Goal: Transaction & Acquisition: Book appointment/travel/reservation

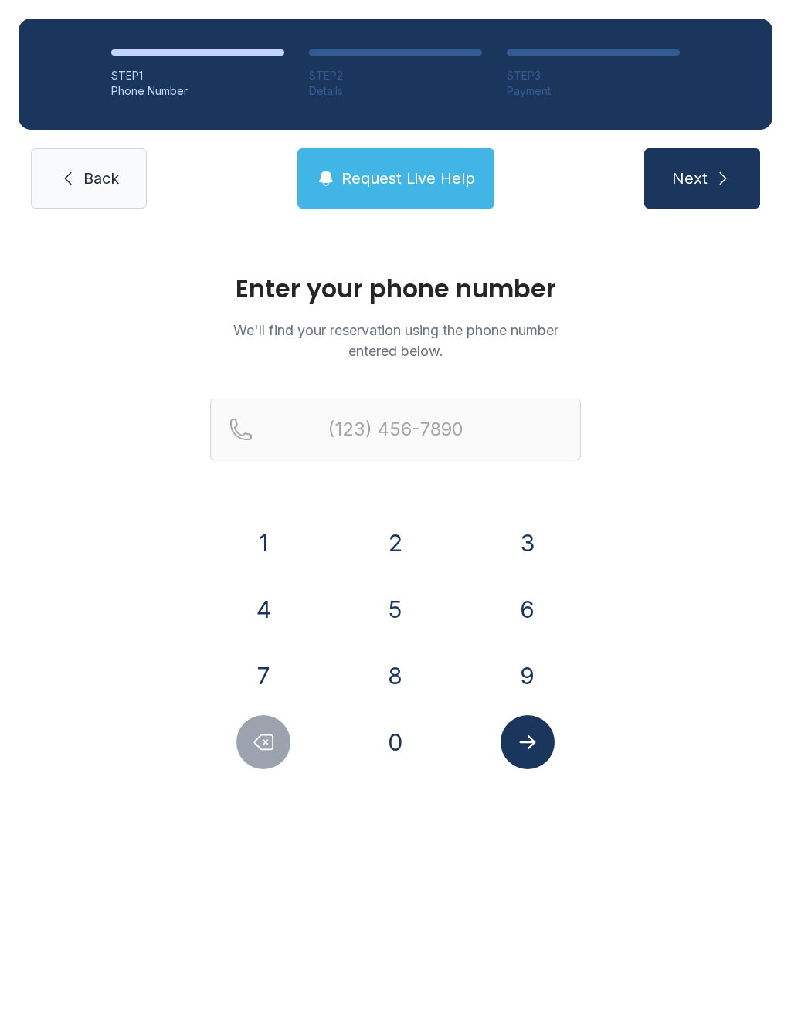
click at [523, 672] on button "9" at bounding box center [527, 676] width 54 height 54
click at [273, 604] on button "4" at bounding box center [263, 609] width 54 height 54
click at [251, 524] on button "1" at bounding box center [263, 543] width 54 height 54
click at [392, 676] on button "8" at bounding box center [395, 676] width 54 height 54
click at [527, 655] on button "9" at bounding box center [527, 676] width 54 height 54
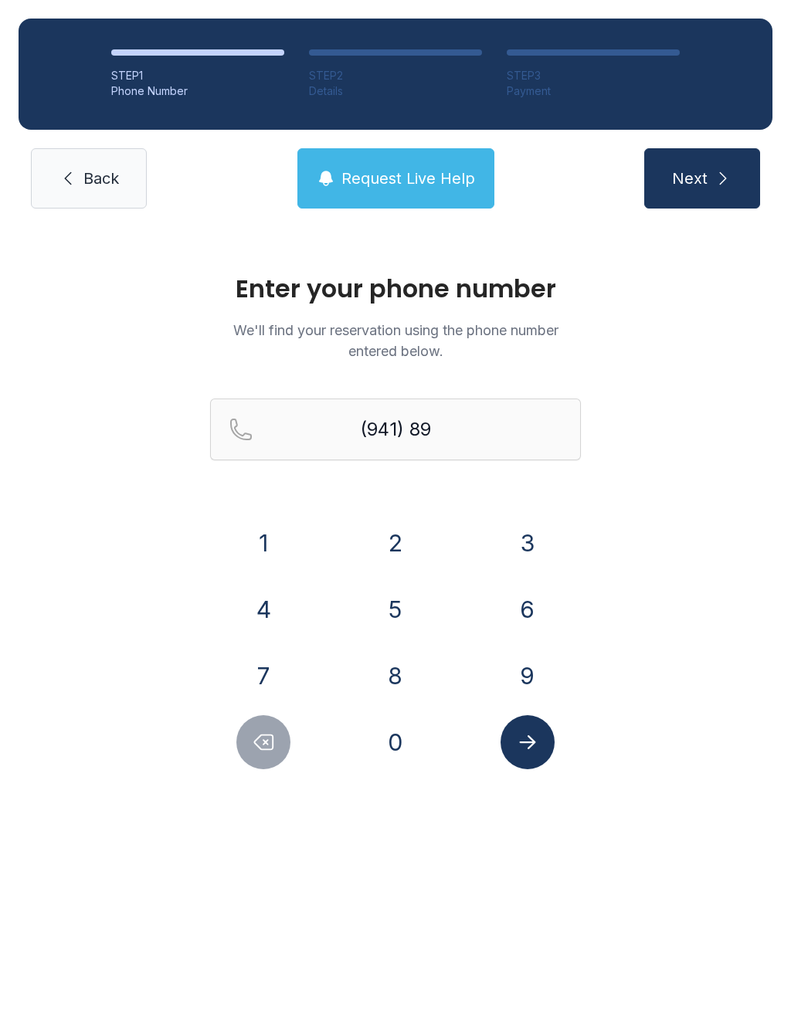
click at [264, 607] on button "4" at bounding box center [263, 609] width 54 height 54
click at [271, 668] on button "7" at bounding box center [263, 676] width 54 height 54
click at [404, 667] on button "8" at bounding box center [395, 676] width 54 height 54
click at [275, 676] on button "7" at bounding box center [263, 676] width 54 height 54
click at [391, 544] on button "2" at bounding box center [395, 543] width 54 height 54
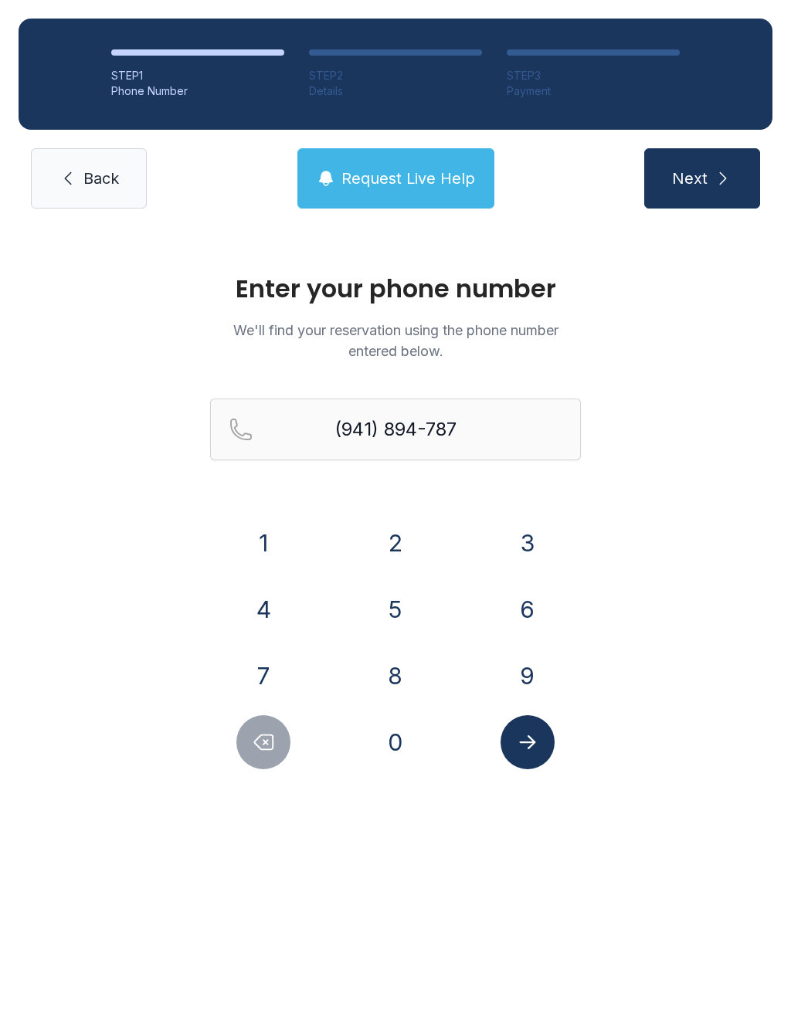
type input "[PHONE_NUMBER]"
click at [527, 741] on icon "Submit lookup form" at bounding box center [527, 742] width 16 height 14
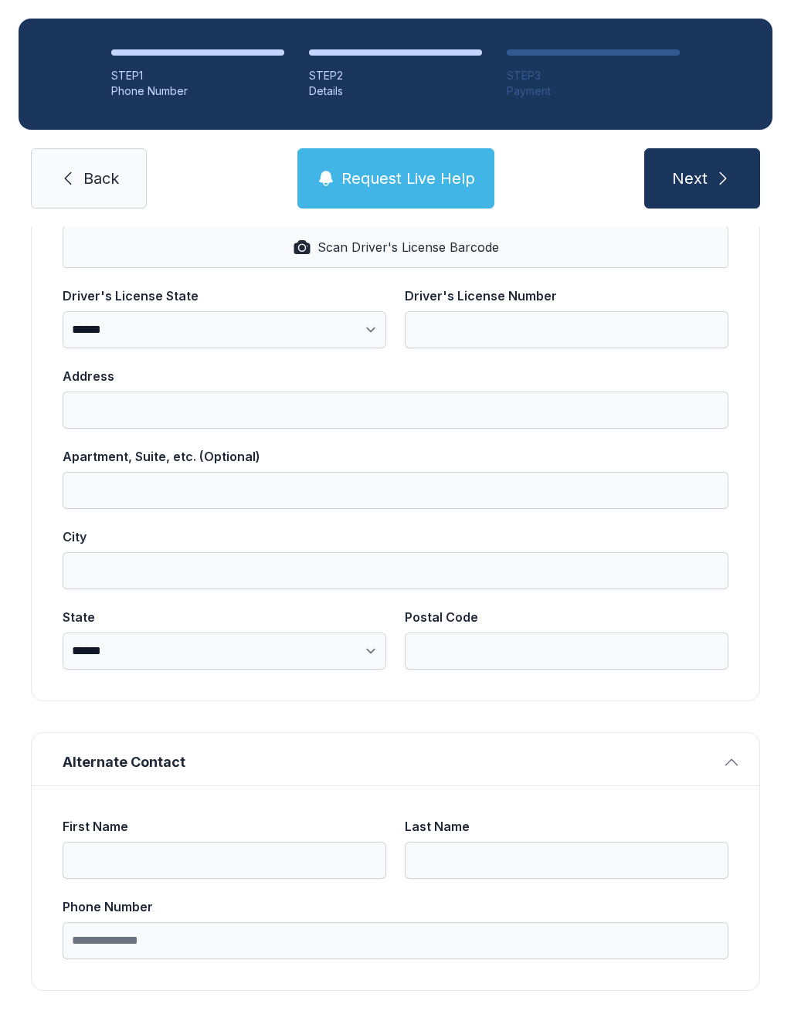
scroll to position [639, 0]
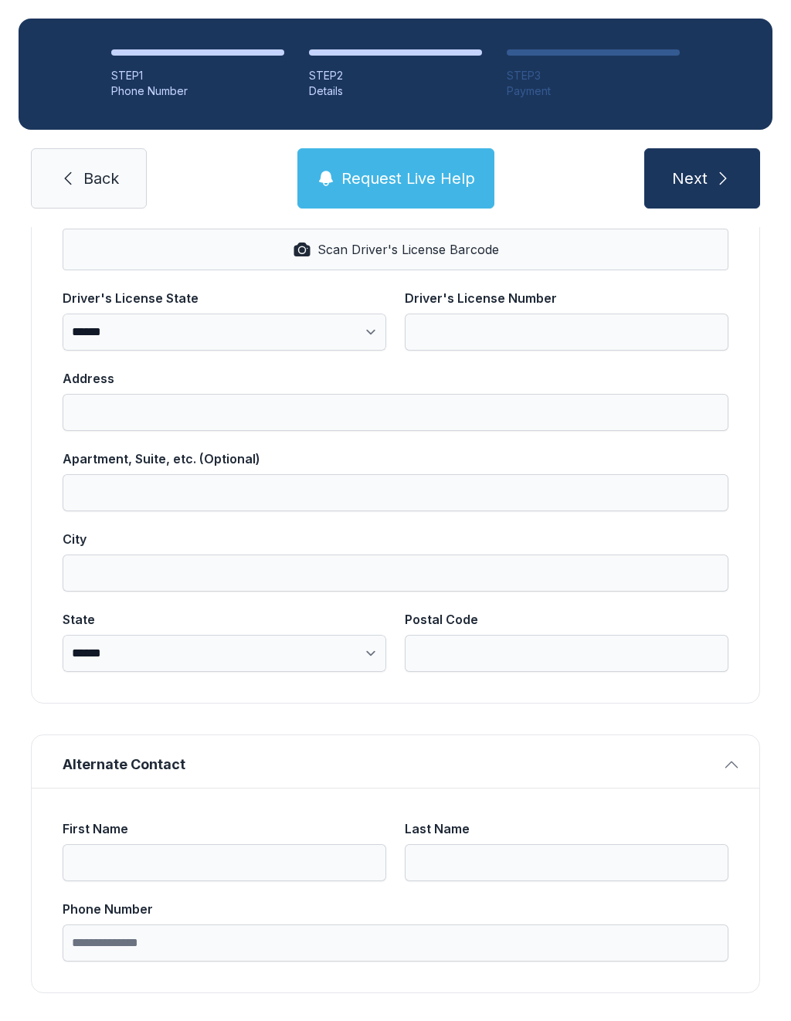
click at [79, 167] on link "Back" at bounding box center [89, 178] width 116 height 60
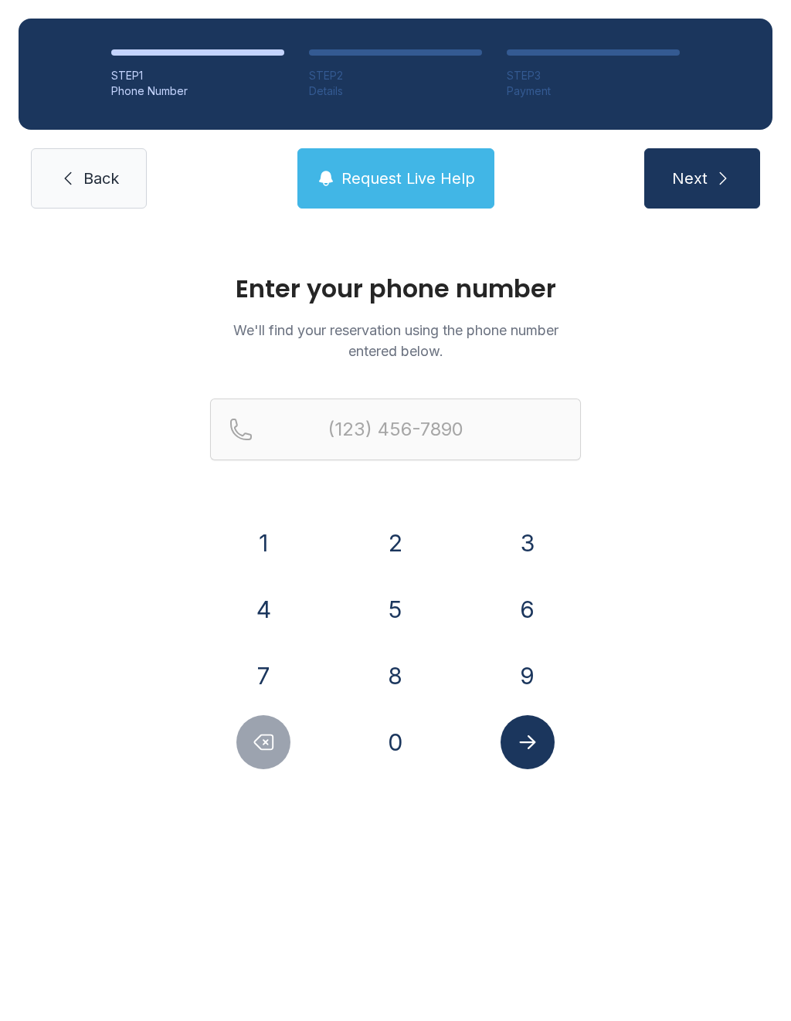
click at [53, 186] on link "Back" at bounding box center [89, 178] width 116 height 60
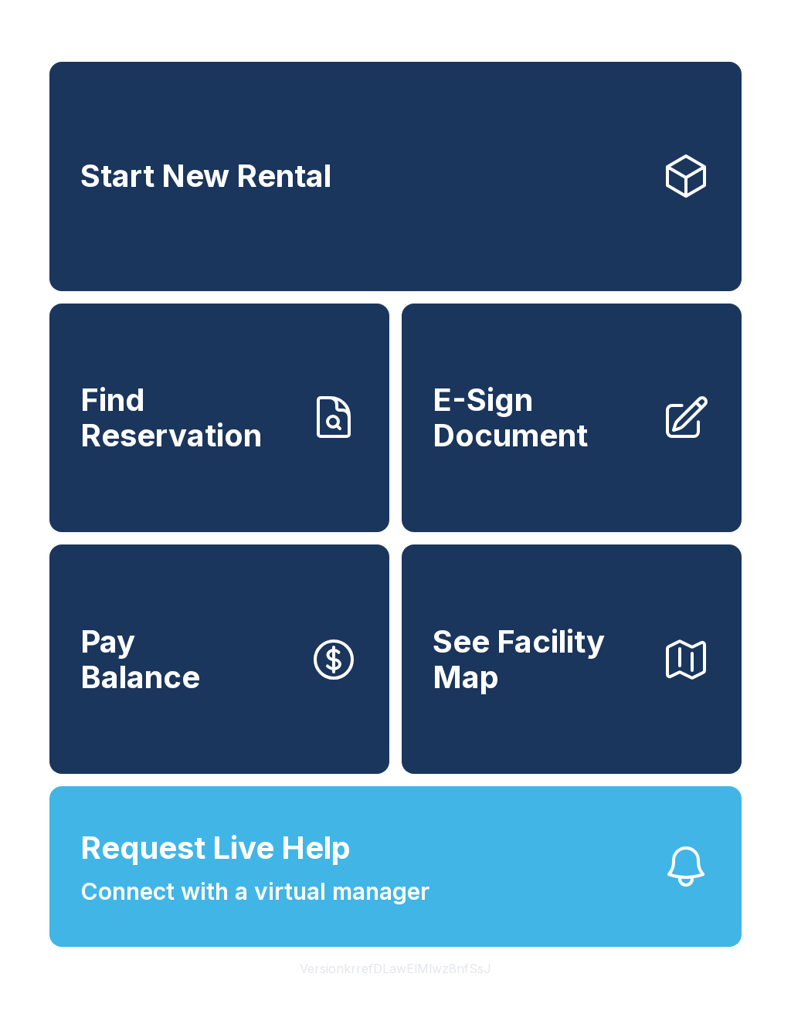
click at [445, 202] on link "Start New Rental" at bounding box center [395, 176] width 692 height 229
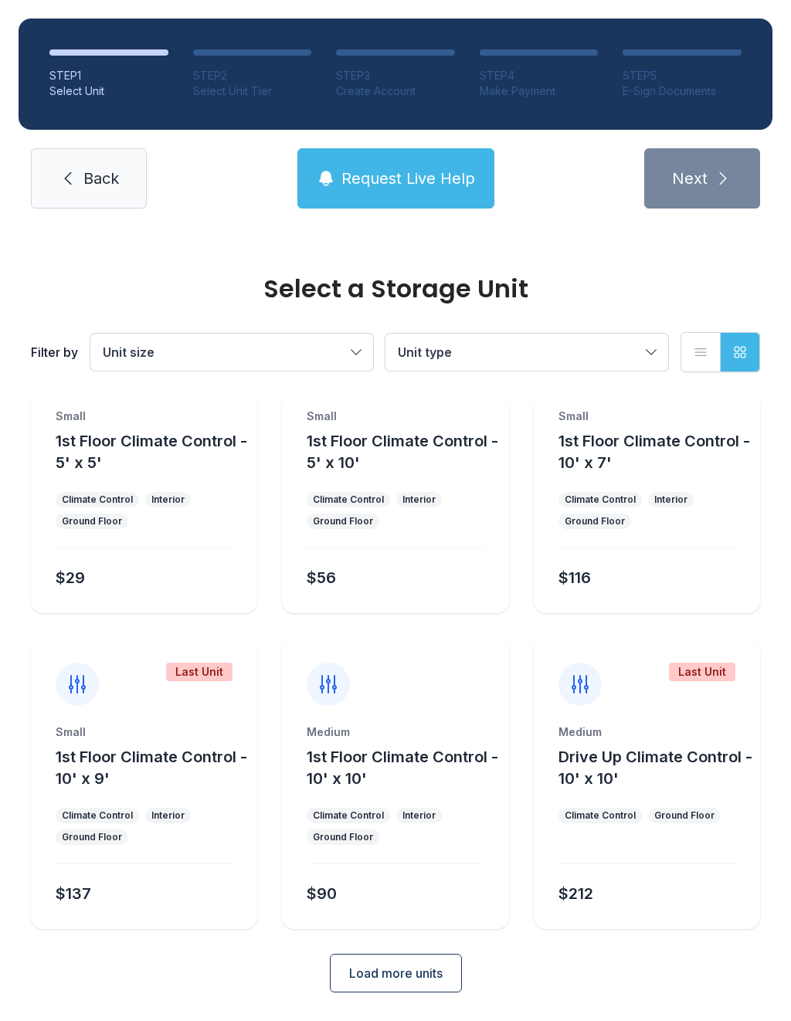
scroll to position [83, 0]
click at [402, 959] on button "Load more units" at bounding box center [396, 973] width 132 height 39
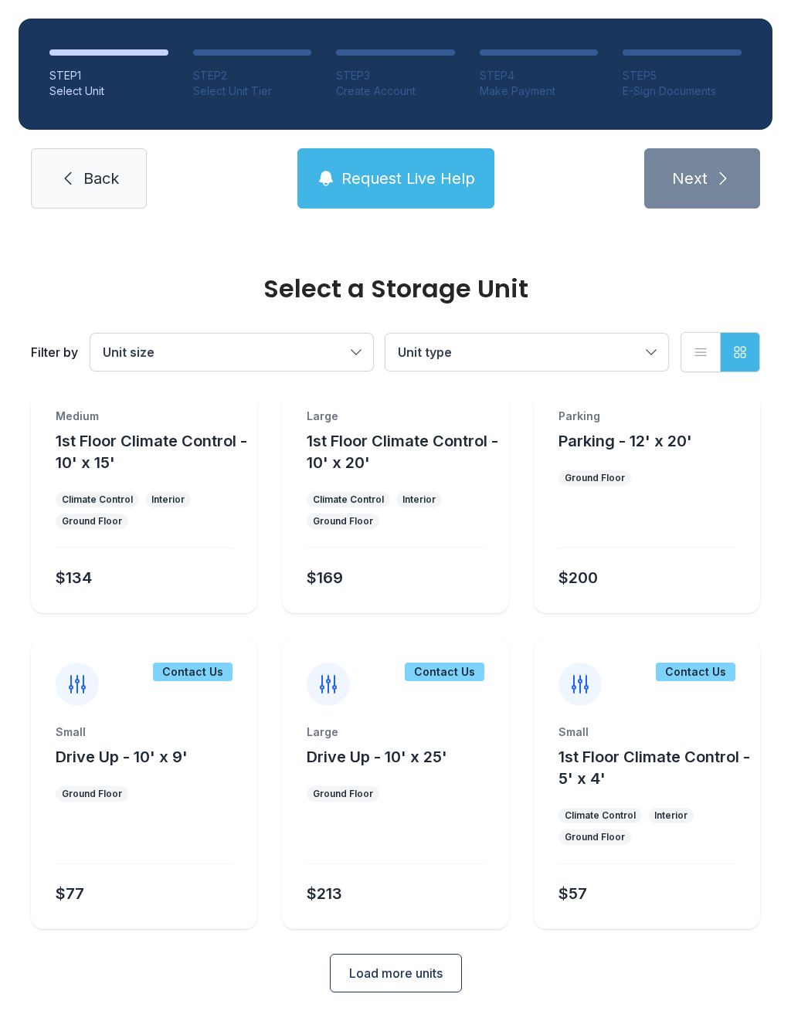
scroll to position [715, 0]
click at [656, 462] on div "Parking Parking - 12' x 20' Ground Floor $200" at bounding box center [647, 511] width 226 height 205
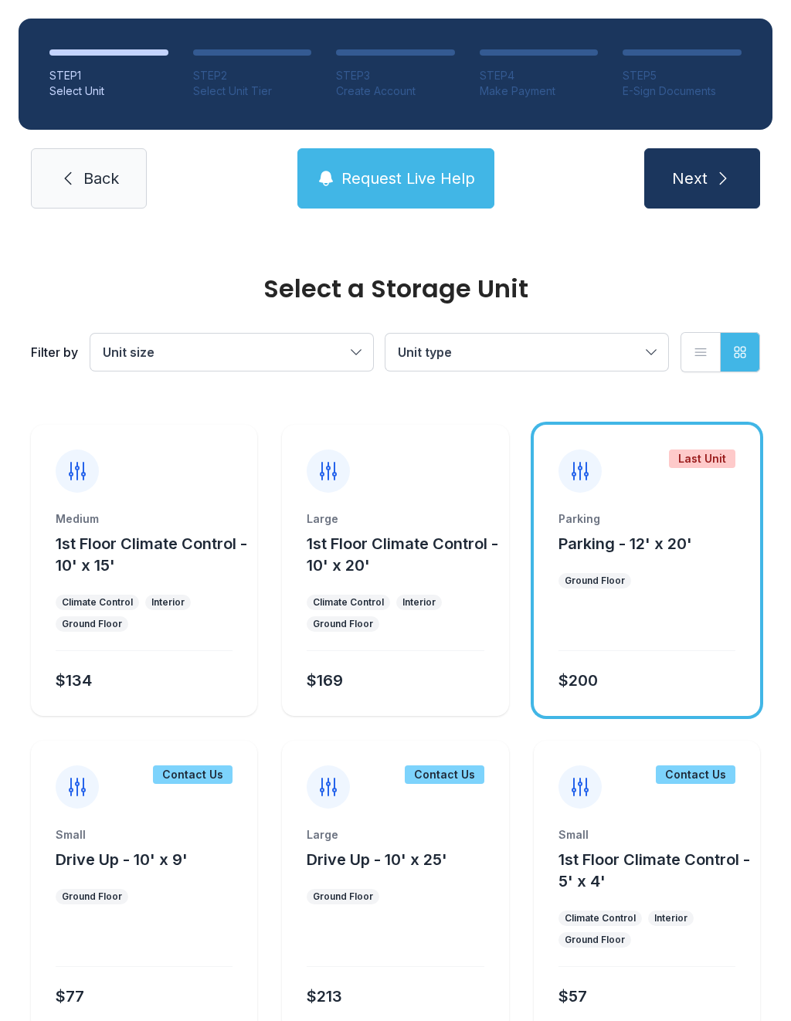
scroll to position [614, 0]
click at [682, 582] on ul "Ground Floor" at bounding box center [646, 579] width 177 height 15
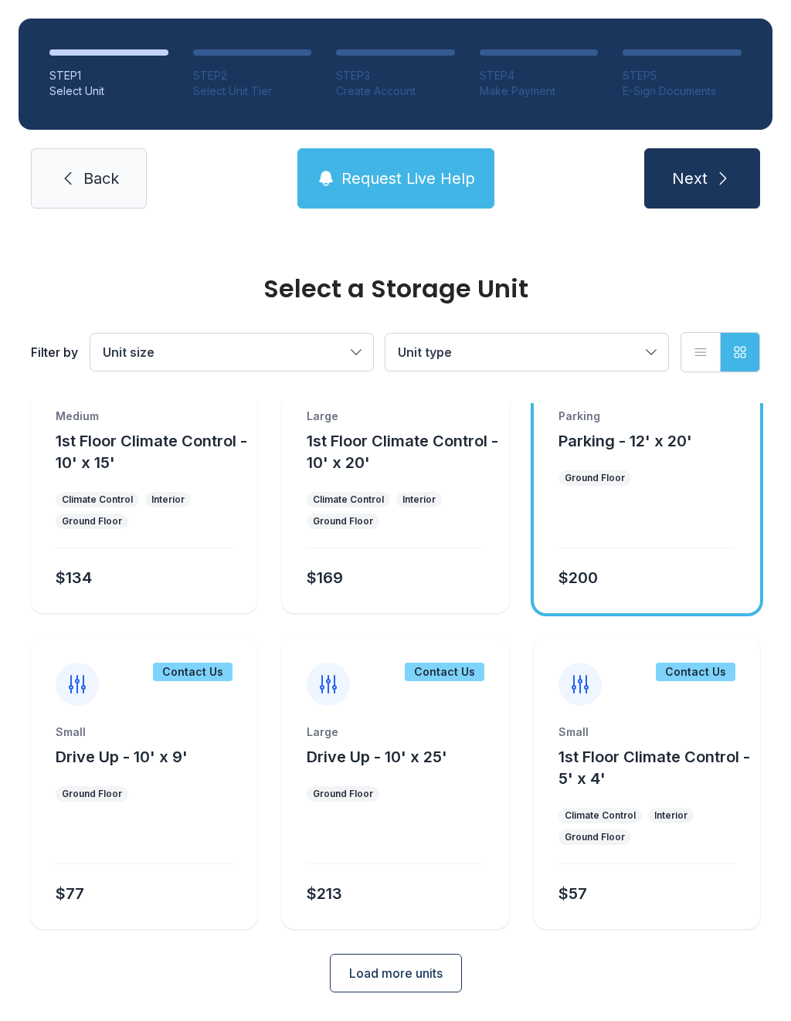
scroll to position [715, 0]
click at [412, 961] on button "Load more units" at bounding box center [396, 973] width 132 height 39
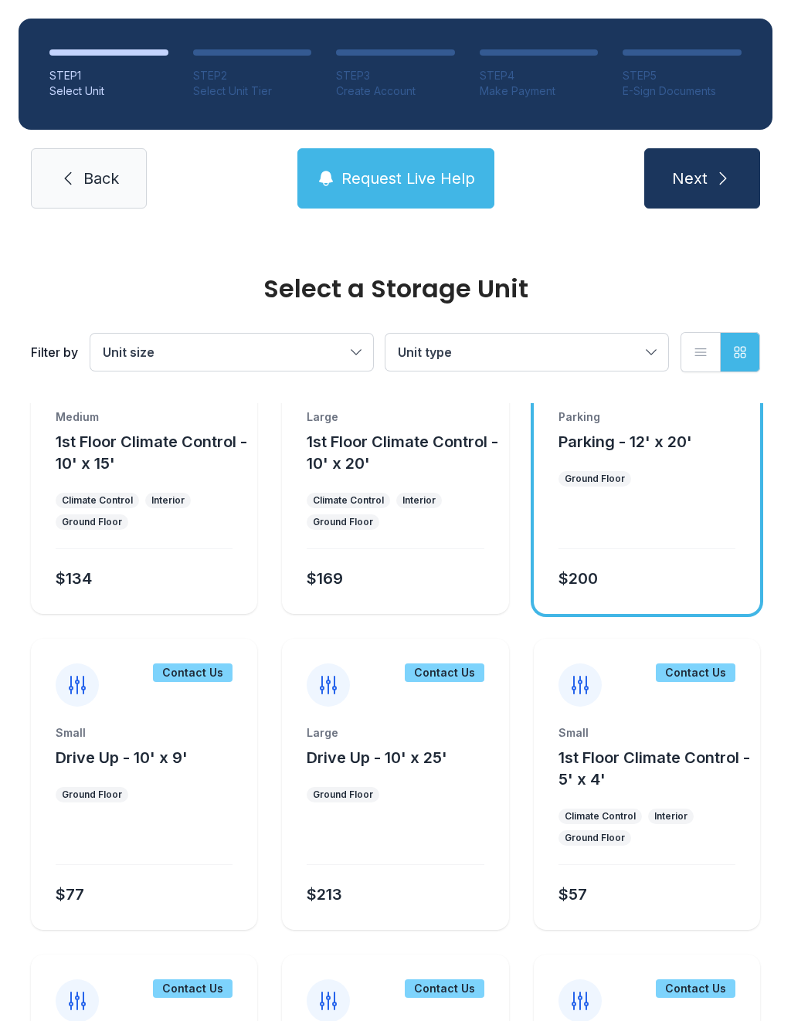
click at [383, 181] on span "Request Live Help" at bounding box center [408, 179] width 134 height 22
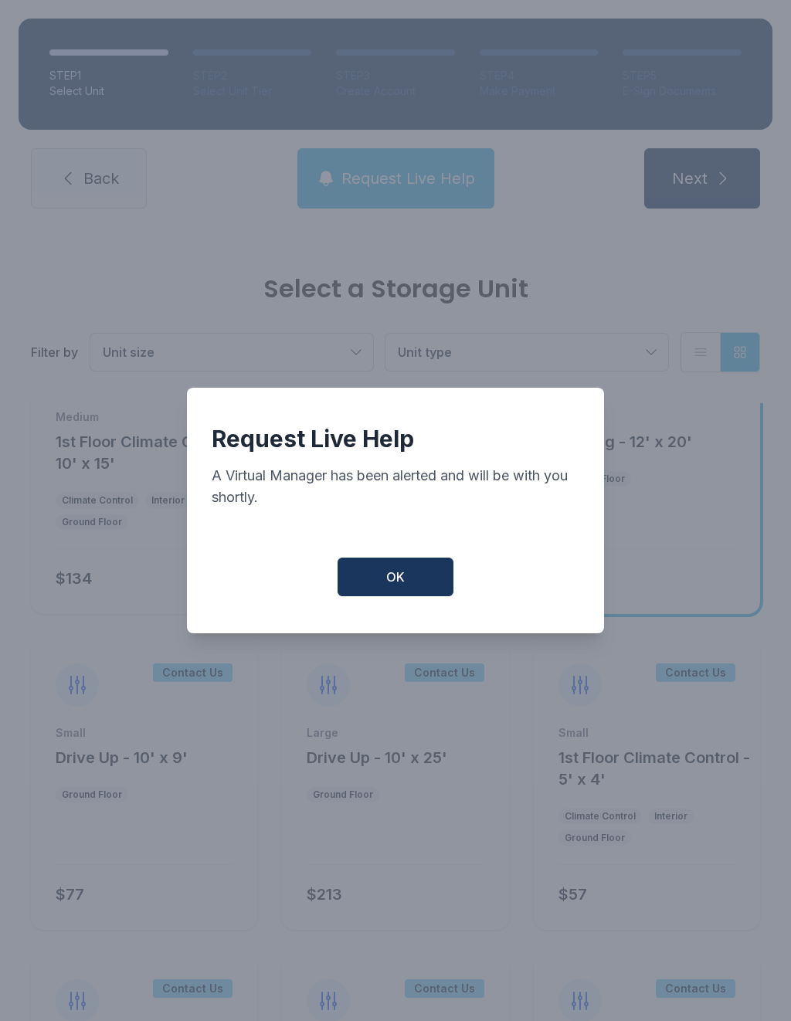
click at [391, 572] on button "OK" at bounding box center [395, 576] width 116 height 39
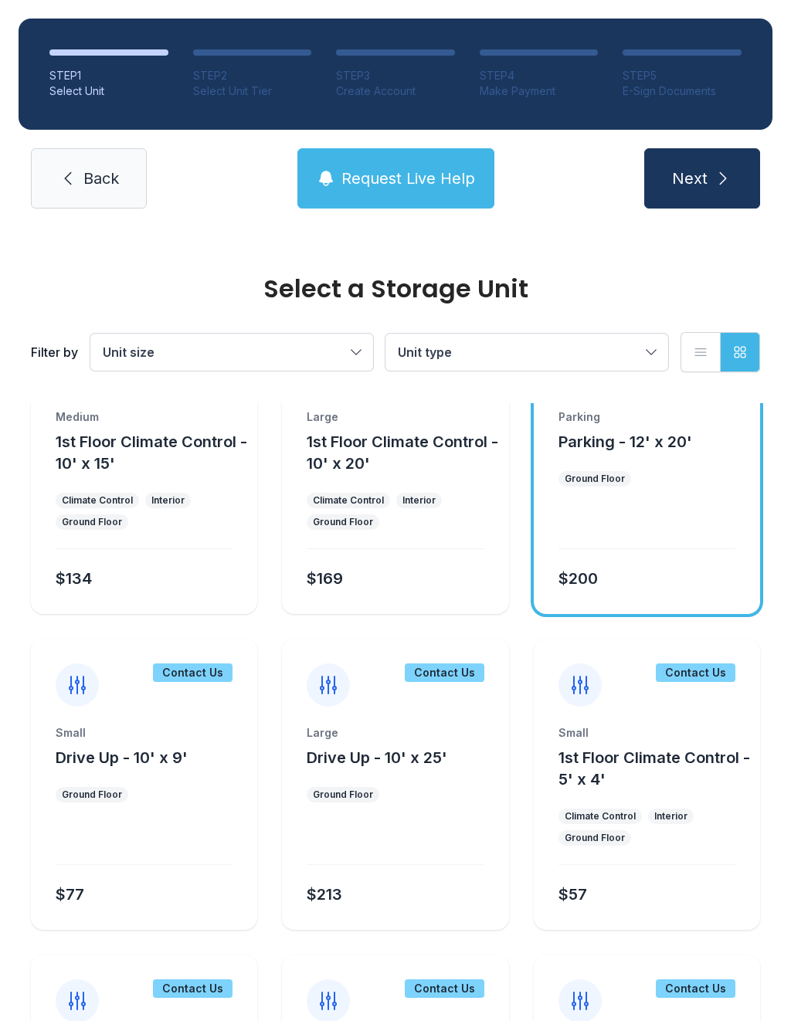
click at [408, 172] on span "Request Live Help" at bounding box center [408, 179] width 134 height 22
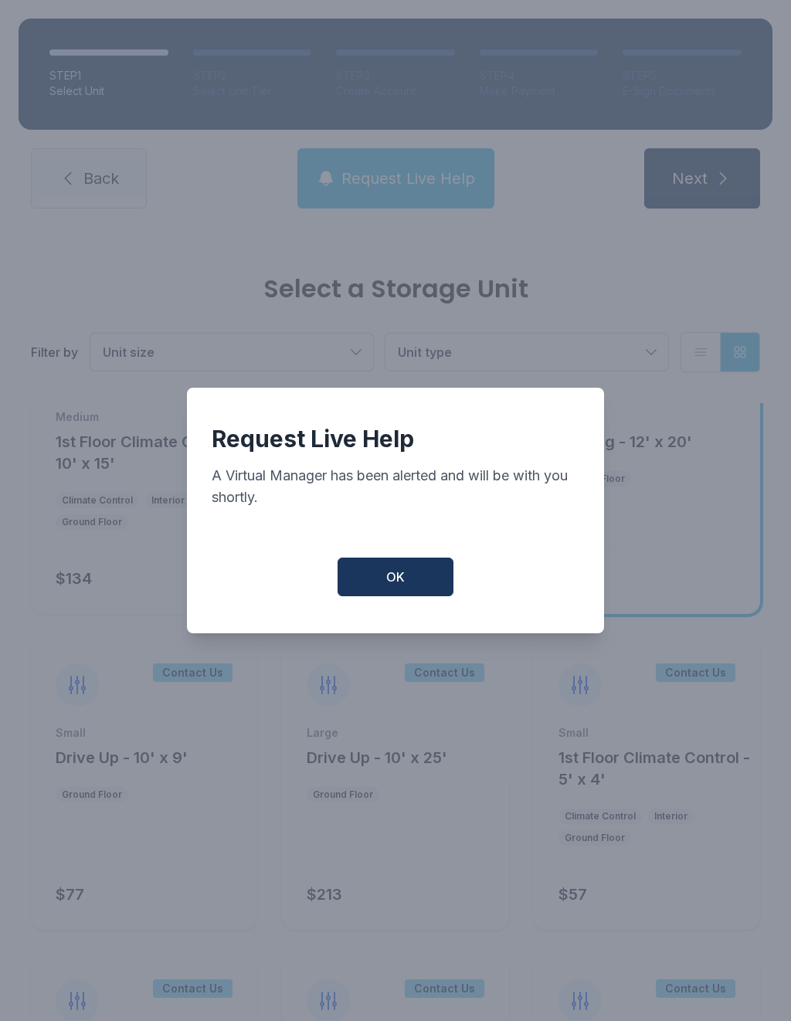
click at [393, 586] on span "OK" at bounding box center [395, 576] width 19 height 19
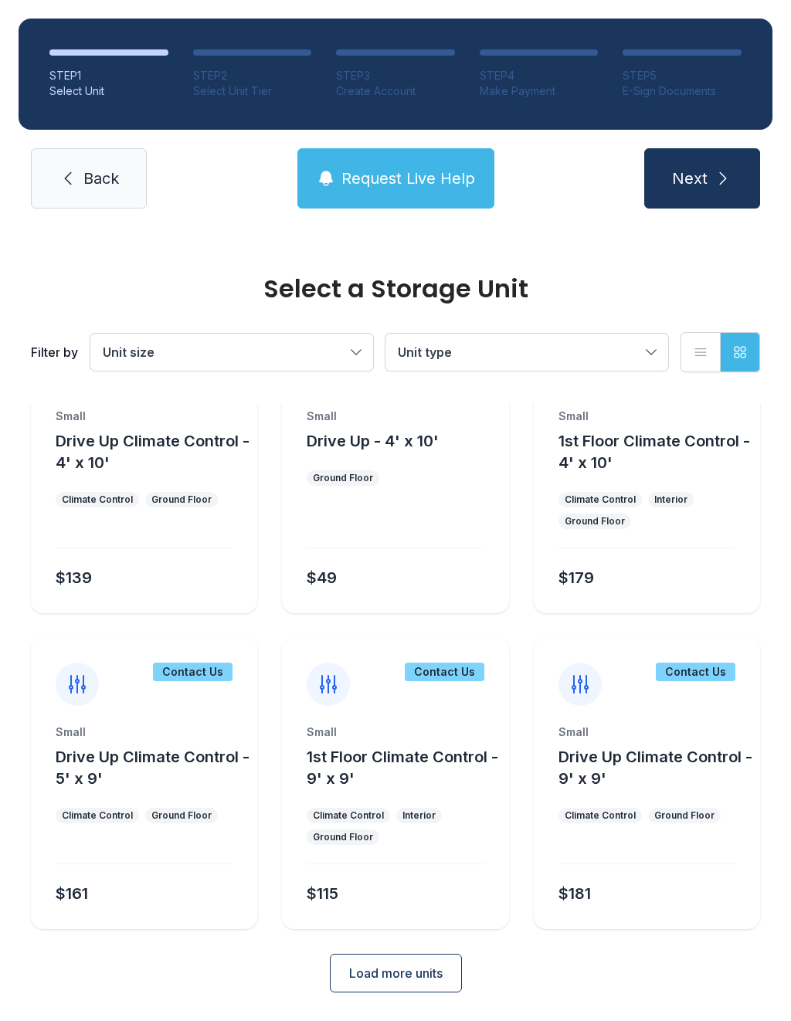
scroll to position [1346, 0]
click at [374, 972] on span "Load more units" at bounding box center [395, 973] width 93 height 19
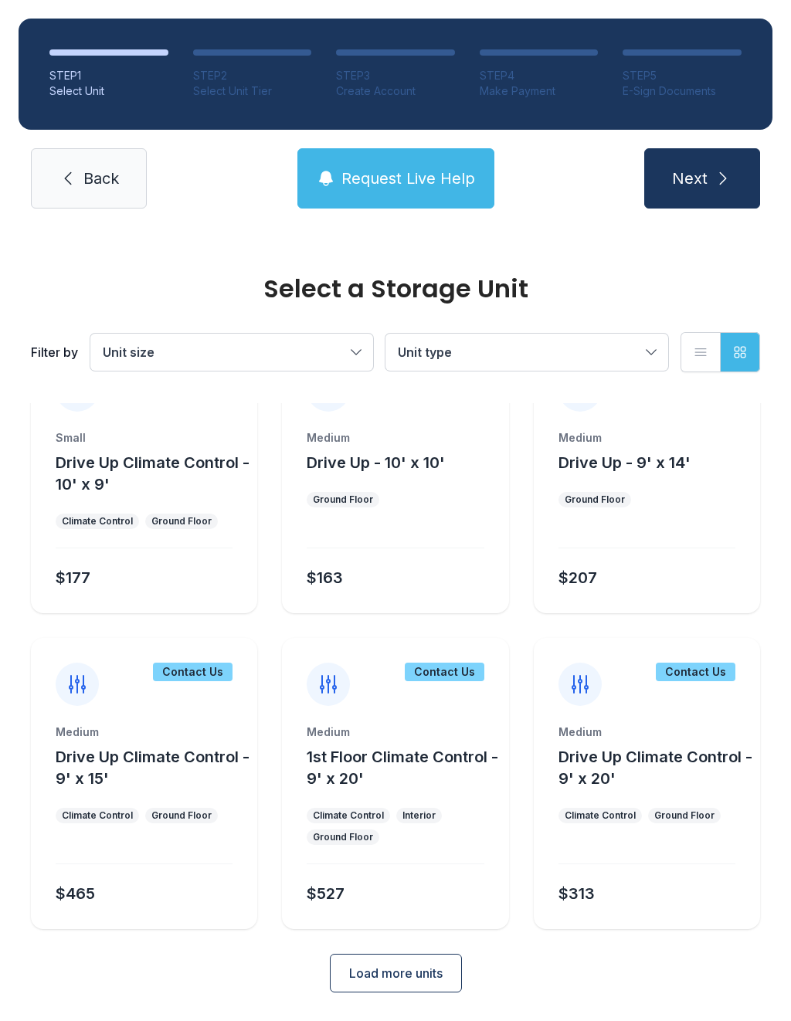
scroll to position [1956, 0]
click at [371, 967] on span "Load more units" at bounding box center [395, 973] width 93 height 19
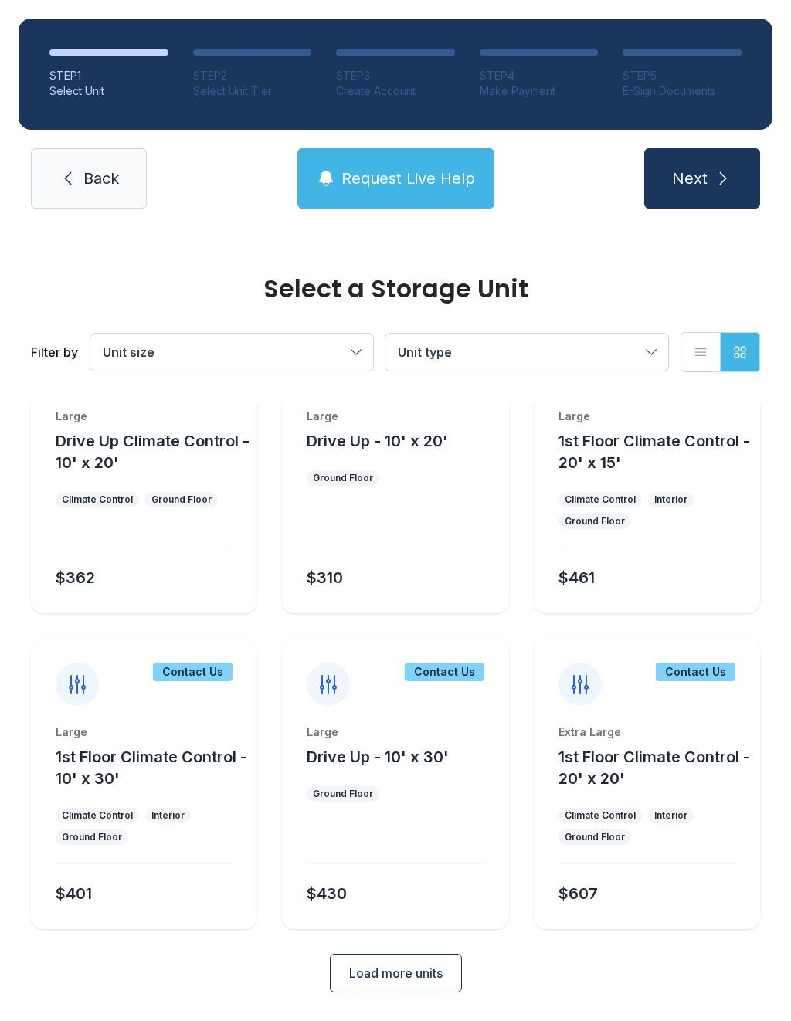
scroll to position [2588, 0]
click at [371, 985] on button "Load more units" at bounding box center [396, 973] width 132 height 39
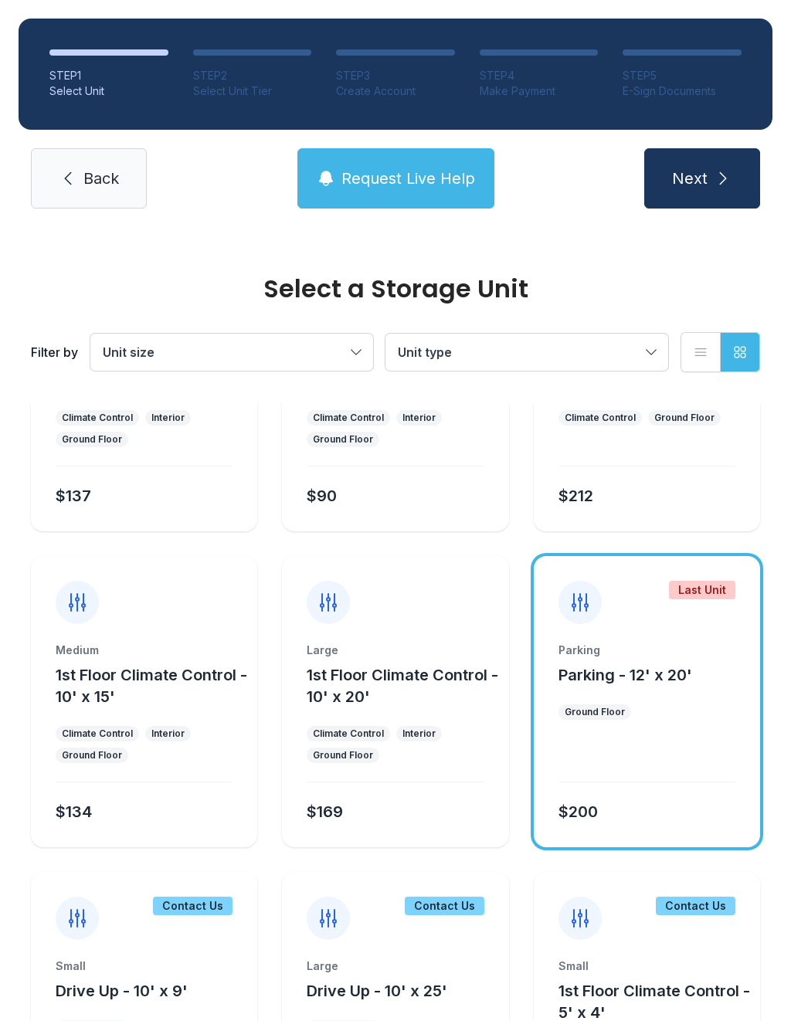
scroll to position [545, 0]
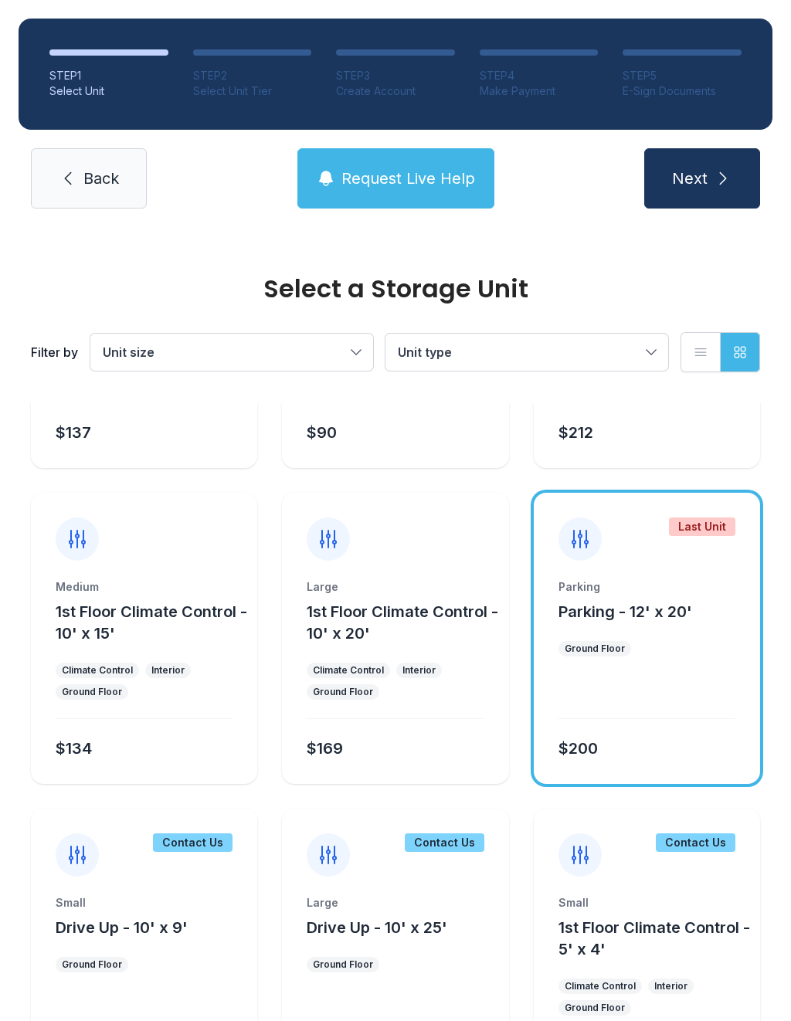
click at [645, 654] on ul "Ground Floor" at bounding box center [646, 648] width 177 height 15
click at [701, 196] on button "Next" at bounding box center [702, 178] width 116 height 60
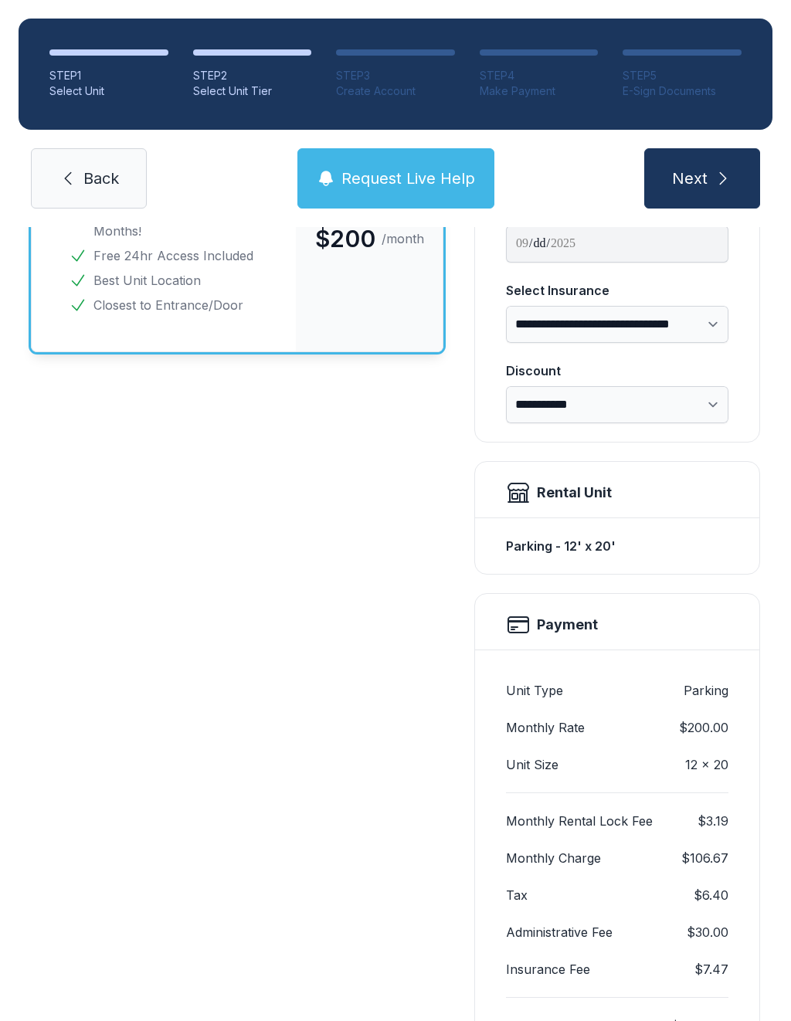
scroll to position [208, 0]
click at [451, 165] on button "Request Live Help" at bounding box center [395, 178] width 197 height 60
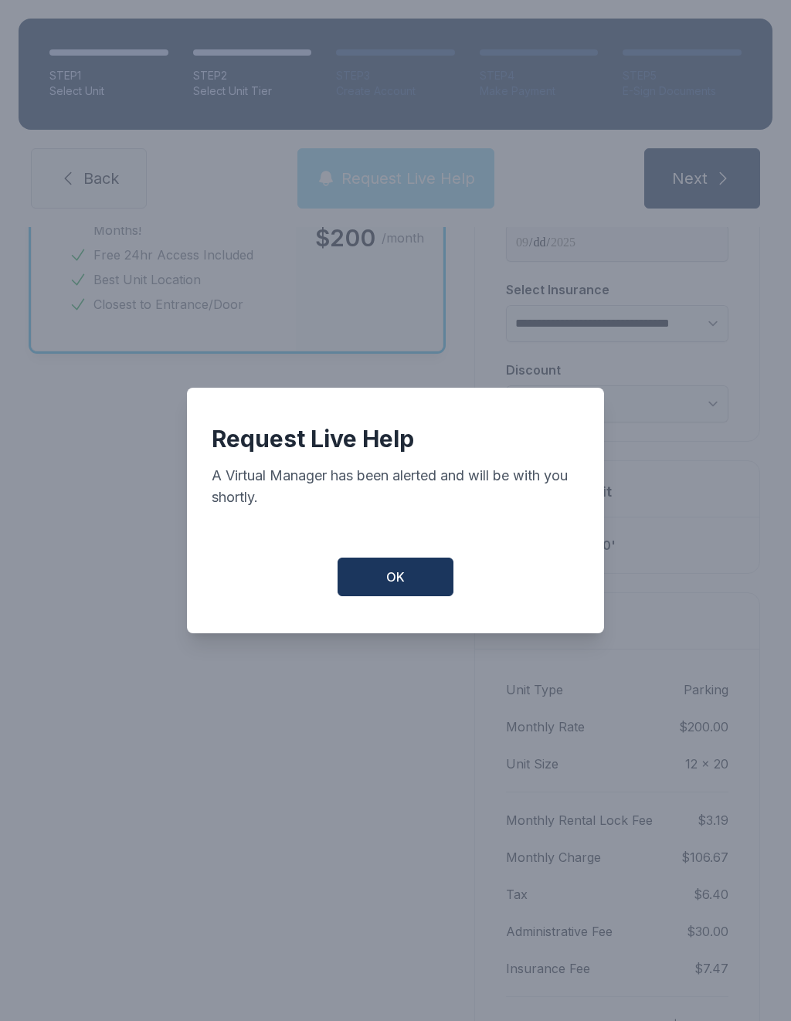
click at [388, 565] on button "OK" at bounding box center [395, 576] width 116 height 39
